Goal: Transaction & Acquisition: Subscribe to service/newsletter

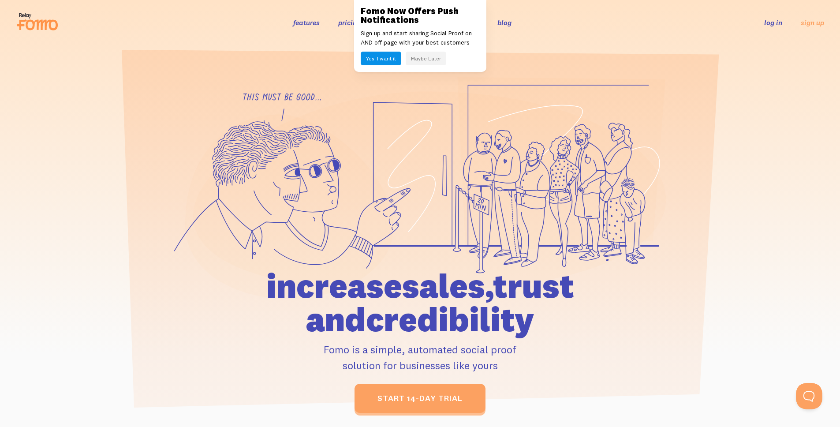
click at [427, 62] on button "Maybe Later" at bounding box center [426, 59] width 41 height 14
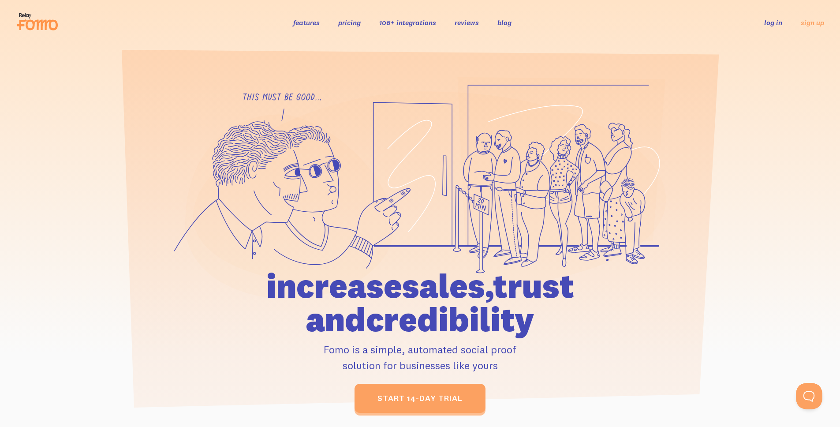
click at [778, 26] on link "log in" at bounding box center [773, 22] width 18 height 9
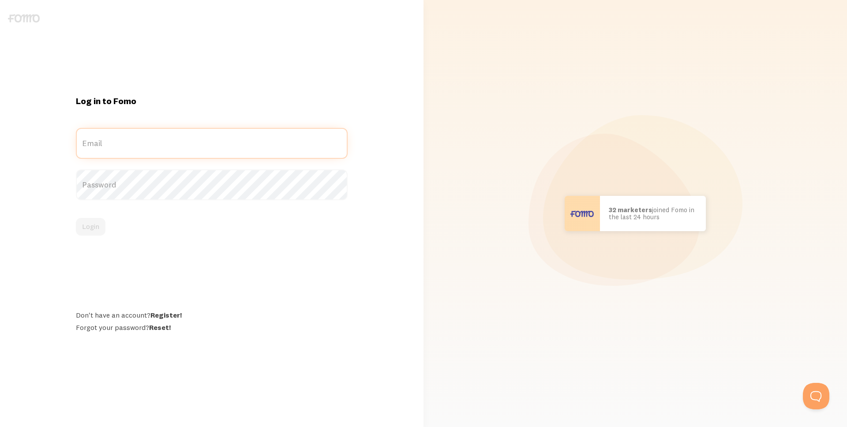
type input "[EMAIL_ADDRESS][DOMAIN_NAME]"
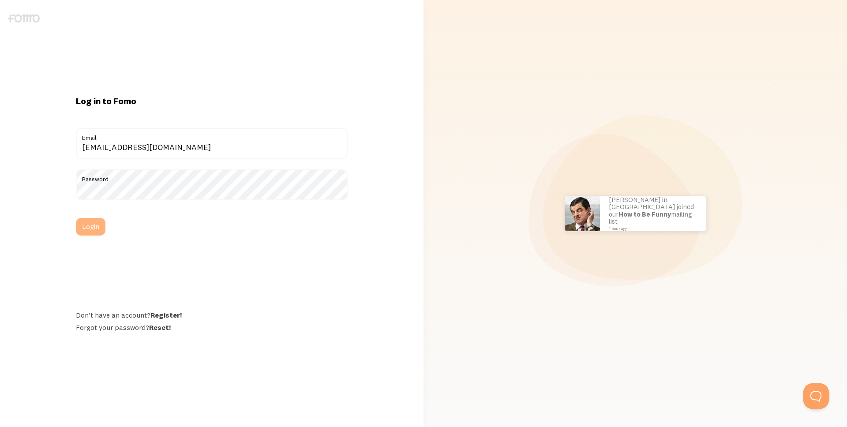
click at [100, 232] on button "Login" at bounding box center [91, 227] width 30 height 18
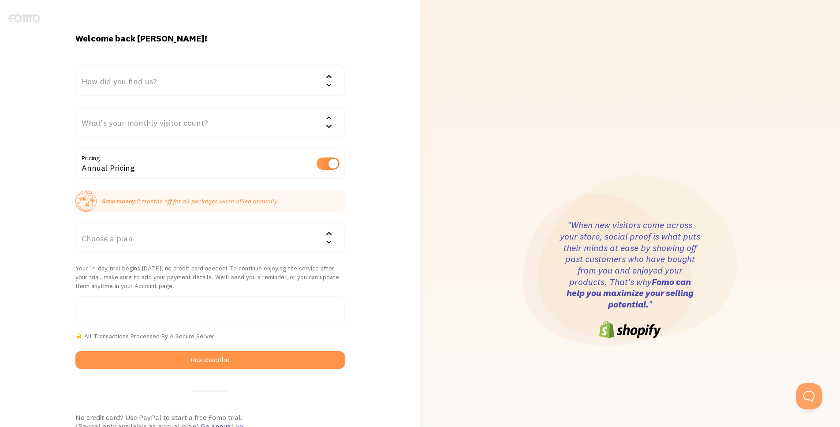
click at [143, 160] on div "Annual Pricing" at bounding box center [209, 164] width 269 height 32
click at [333, 163] on label at bounding box center [328, 163] width 23 height 12
click at [333, 163] on input "checkbox" at bounding box center [328, 163] width 23 height 12
checkbox input "false"
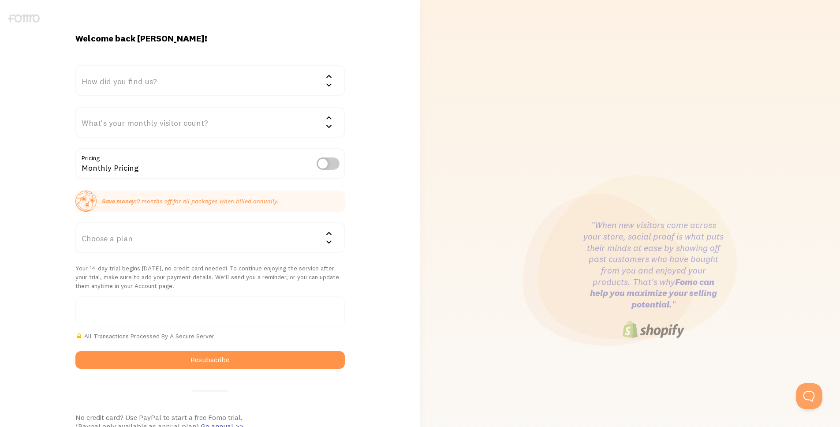
click at [173, 73] on div "How did you find us?" at bounding box center [209, 80] width 269 height 31
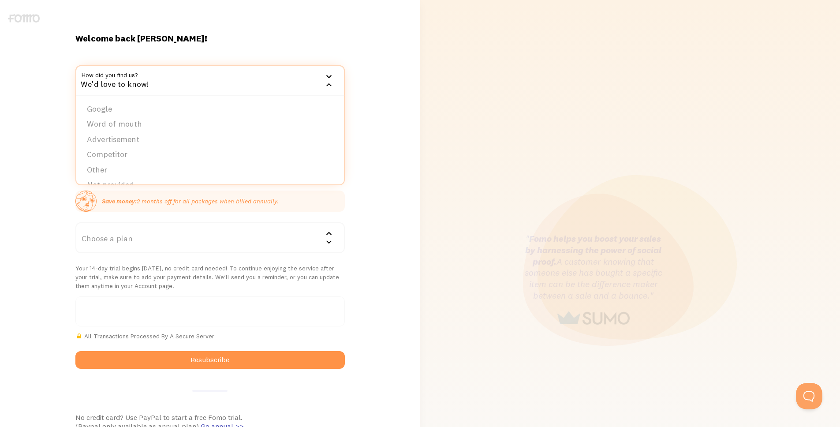
click at [223, 49] on div "Welcome back Alexander! How did you find us? We'd love to know! Google Word of …" at bounding box center [210, 280] width 280 height 494
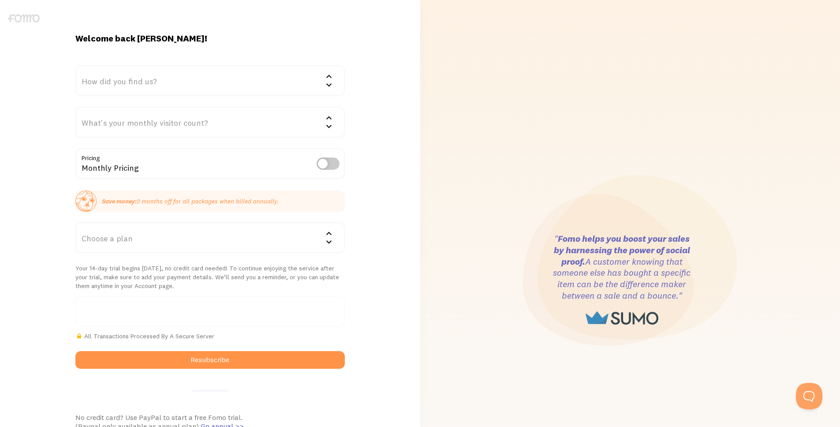
click at [209, 82] on div "How did you find us?" at bounding box center [209, 80] width 269 height 31
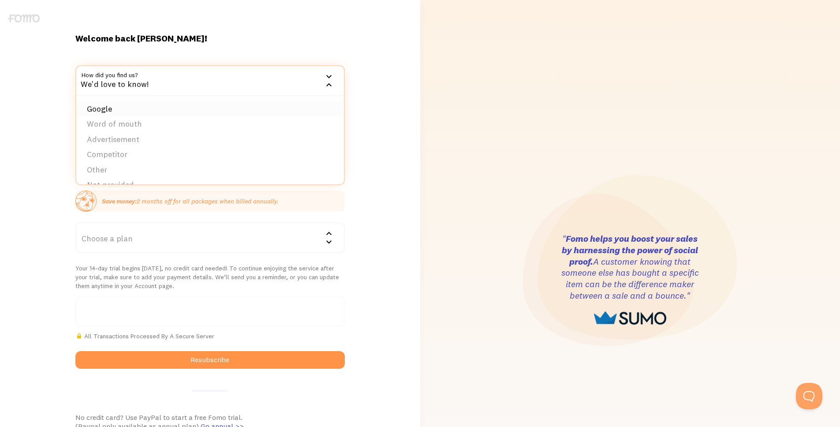
click at [202, 116] on li "Google" at bounding box center [210, 108] width 268 height 15
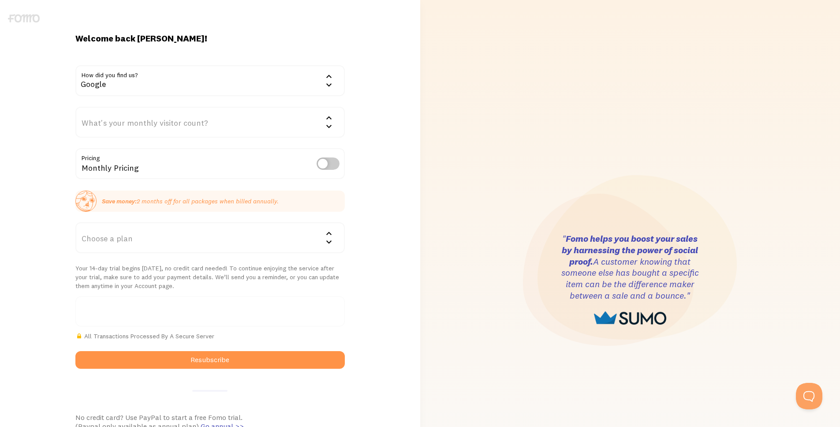
click at [187, 125] on div "What's your monthly visitor count?" at bounding box center [209, 122] width 269 height 31
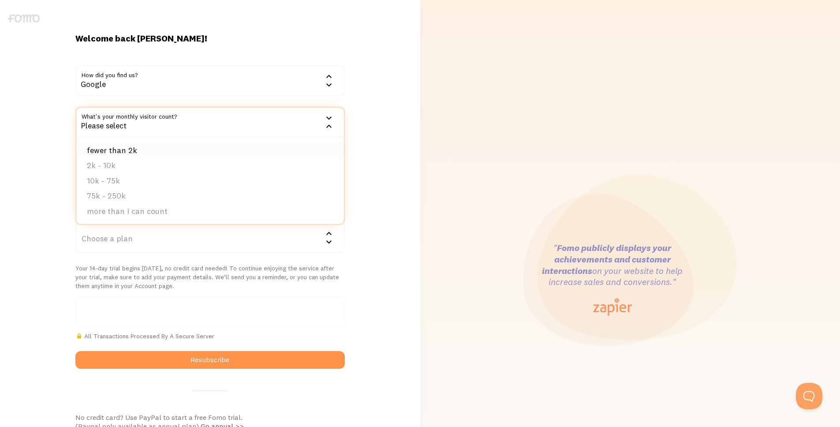
click at [190, 151] on li "fewer than 2k" at bounding box center [210, 150] width 268 height 15
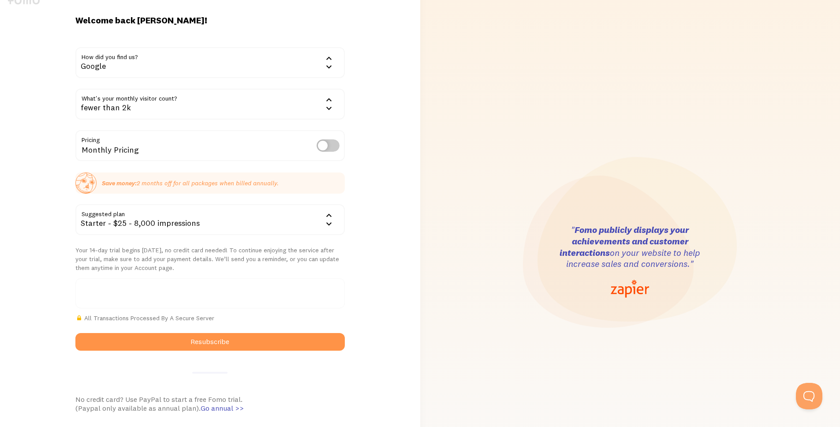
scroll to position [18, 0]
click at [224, 222] on div "Starter - $25 - 8,000 impressions" at bounding box center [209, 219] width 269 height 31
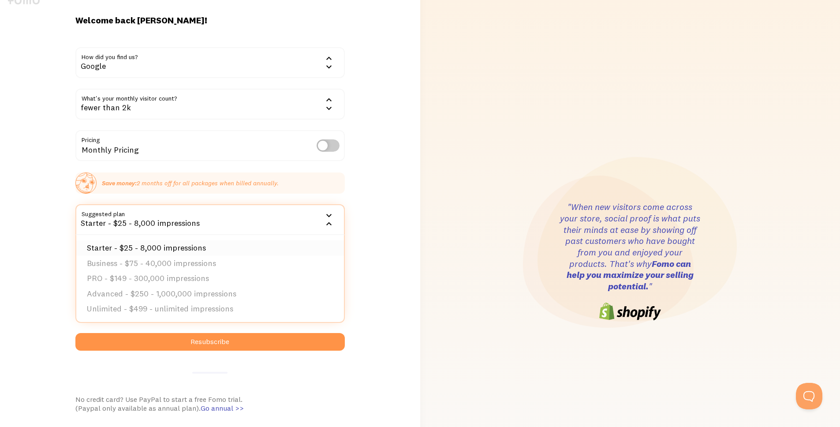
click at [229, 242] on li "Starter - $25 - 8,000 impressions" at bounding box center [210, 247] width 268 height 15
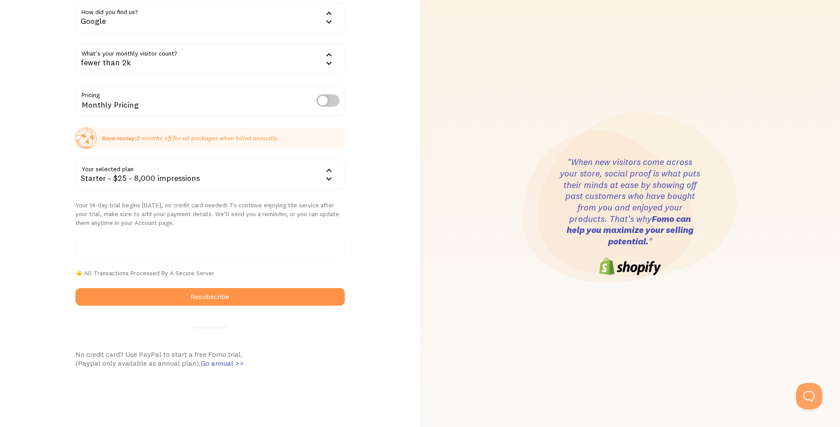
scroll to position [67, 0]
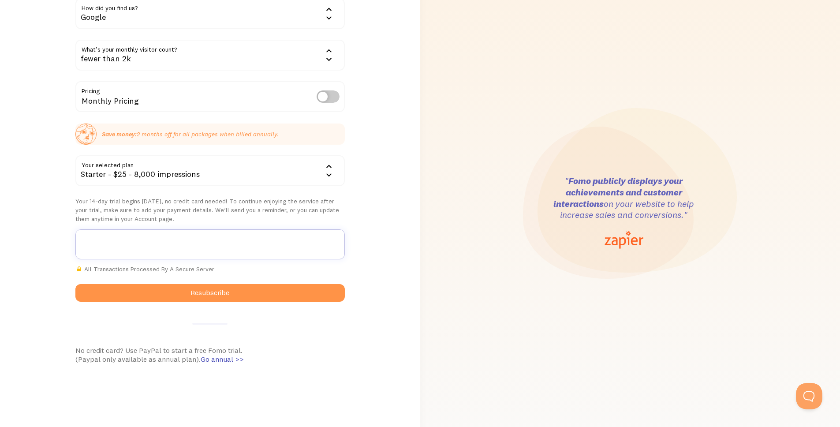
click at [378, 252] on div "Welcome back Alexander! How did you find us? Google Google Word of mouth Advert…" at bounding box center [210, 213] width 420 height 494
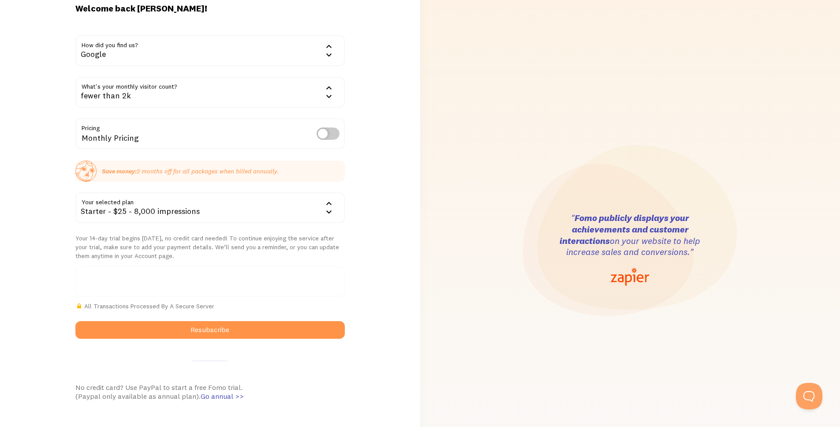
scroll to position [0, 0]
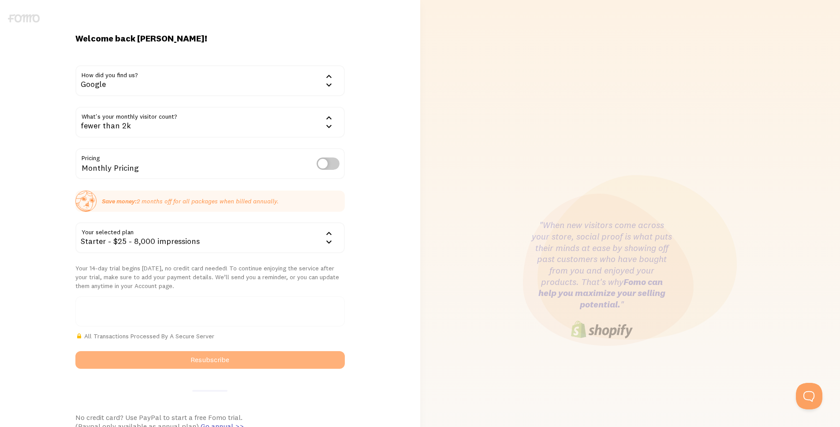
click at [277, 357] on button "Resubscribe" at bounding box center [209, 360] width 269 height 18
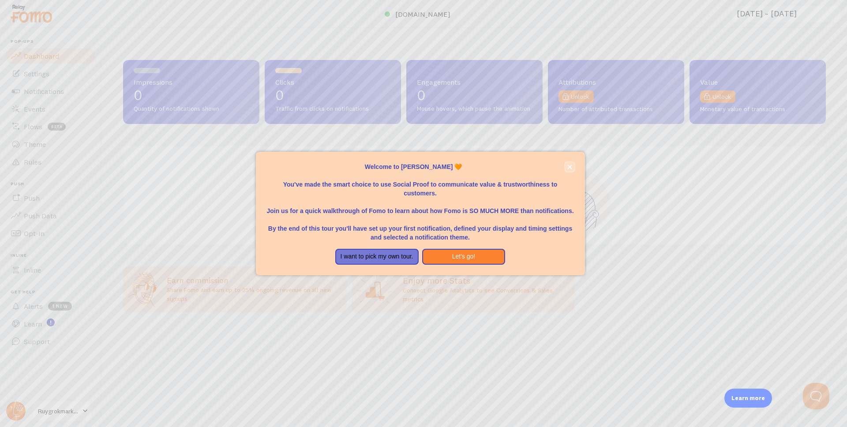
click at [566, 166] on button "close," at bounding box center [569, 166] width 9 height 9
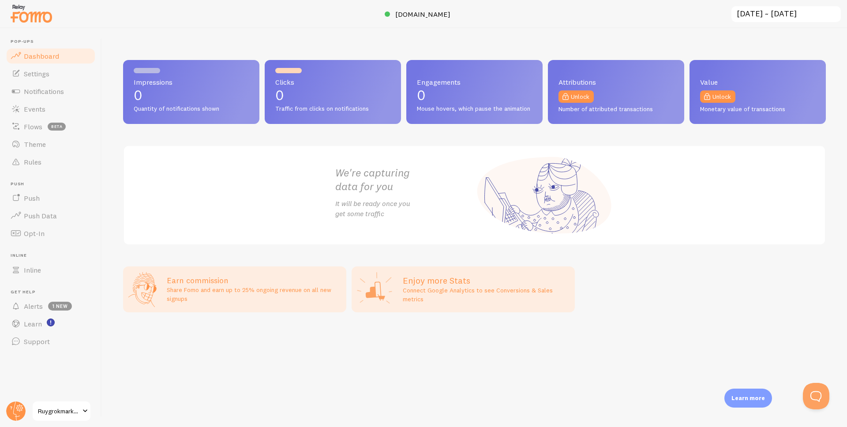
click at [666, 262] on div "Impressions 0 Quantity of notifications shown Clicks 0 Traffic from clicks on n…" at bounding box center [474, 227] width 745 height 399
click at [425, 39] on div "Impressions 0 Quantity of notifications shown Clicks 0 Traffic from clicks on n…" at bounding box center [474, 227] width 745 height 399
click at [508, 55] on div "Impressions 0 Quantity of notifications shown Clicks 0 Traffic from clicks on n…" at bounding box center [474, 227] width 745 height 399
